Goal: Browse casually: Explore the website without a specific task or goal

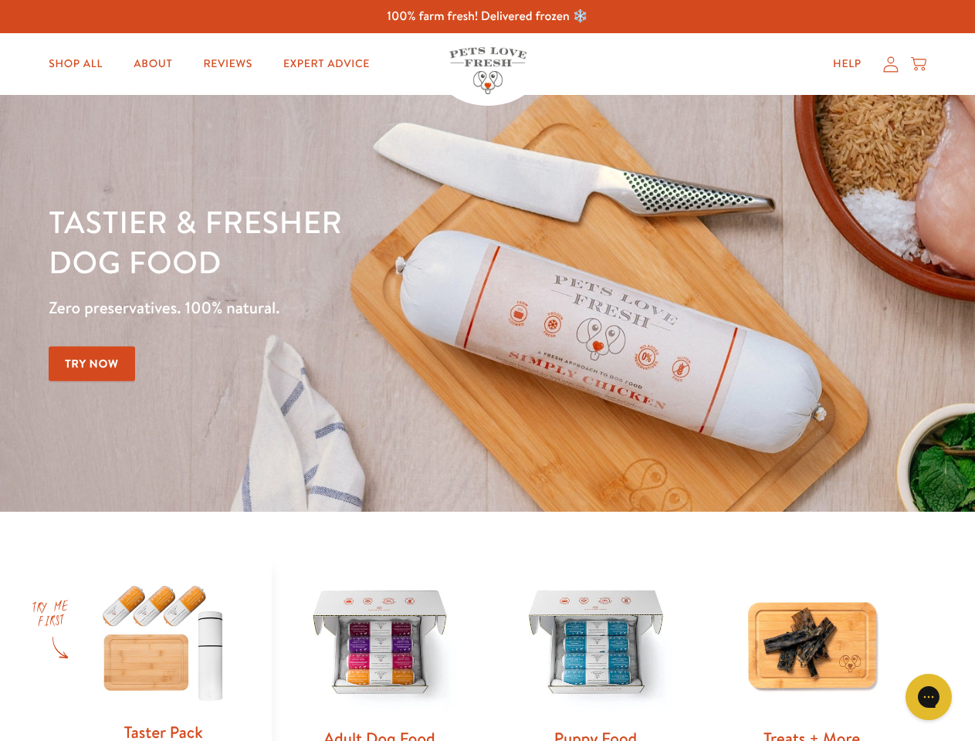
click at [487, 371] on div "Tastier & fresher dog food Zero preservatives. 100% natural. Try Now" at bounding box center [341, 304] width 585 height 204
click at [929, 697] on icon "Gorgias live chat" at bounding box center [928, 697] width 15 height 15
